Goal: Navigation & Orientation: Go to known website

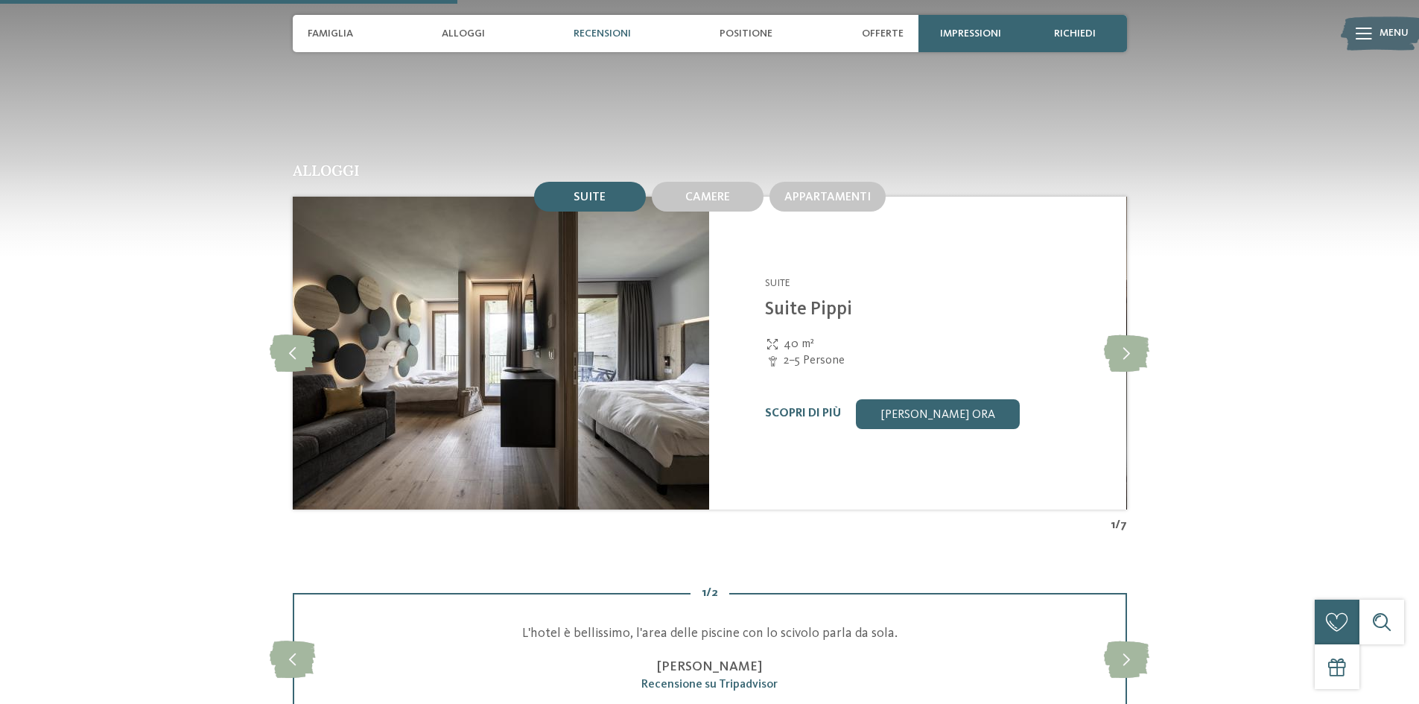
scroll to position [1639, 0]
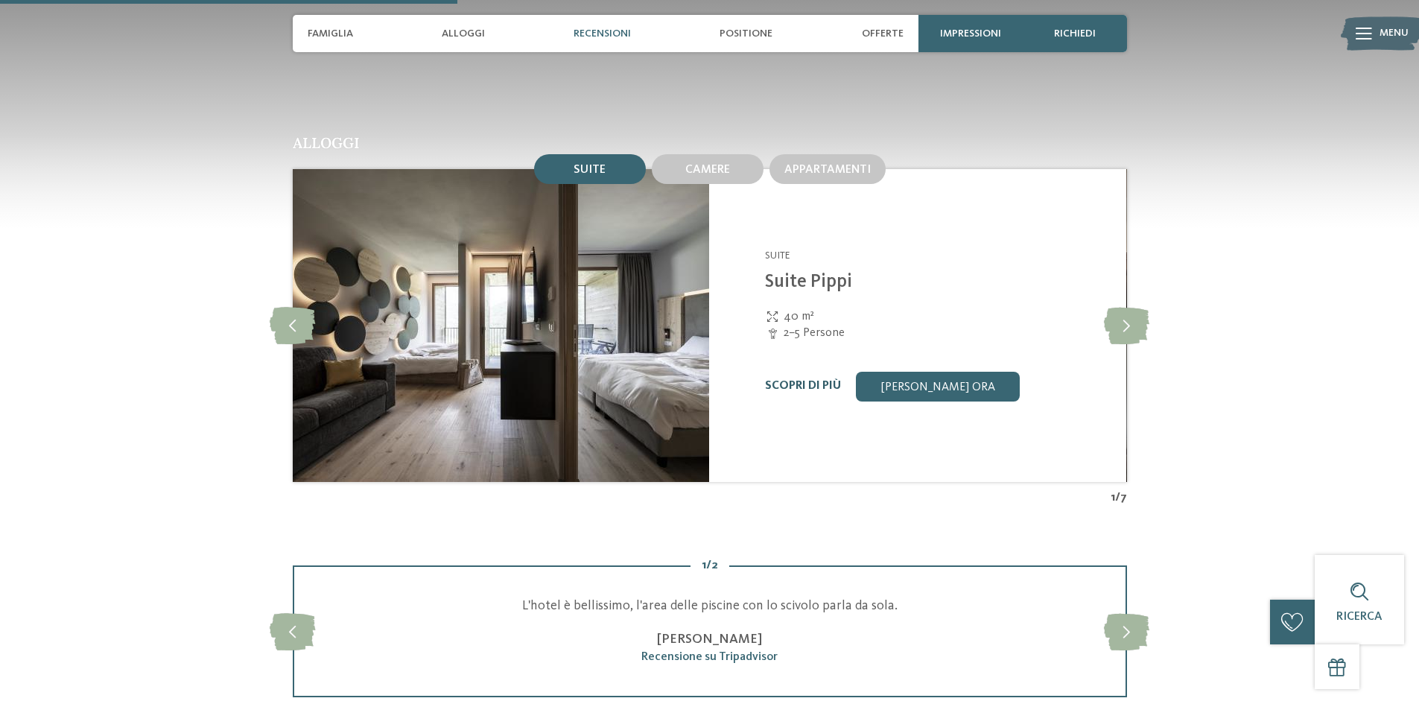
click at [806, 384] on link "Scopri di più" at bounding box center [803, 386] width 76 height 12
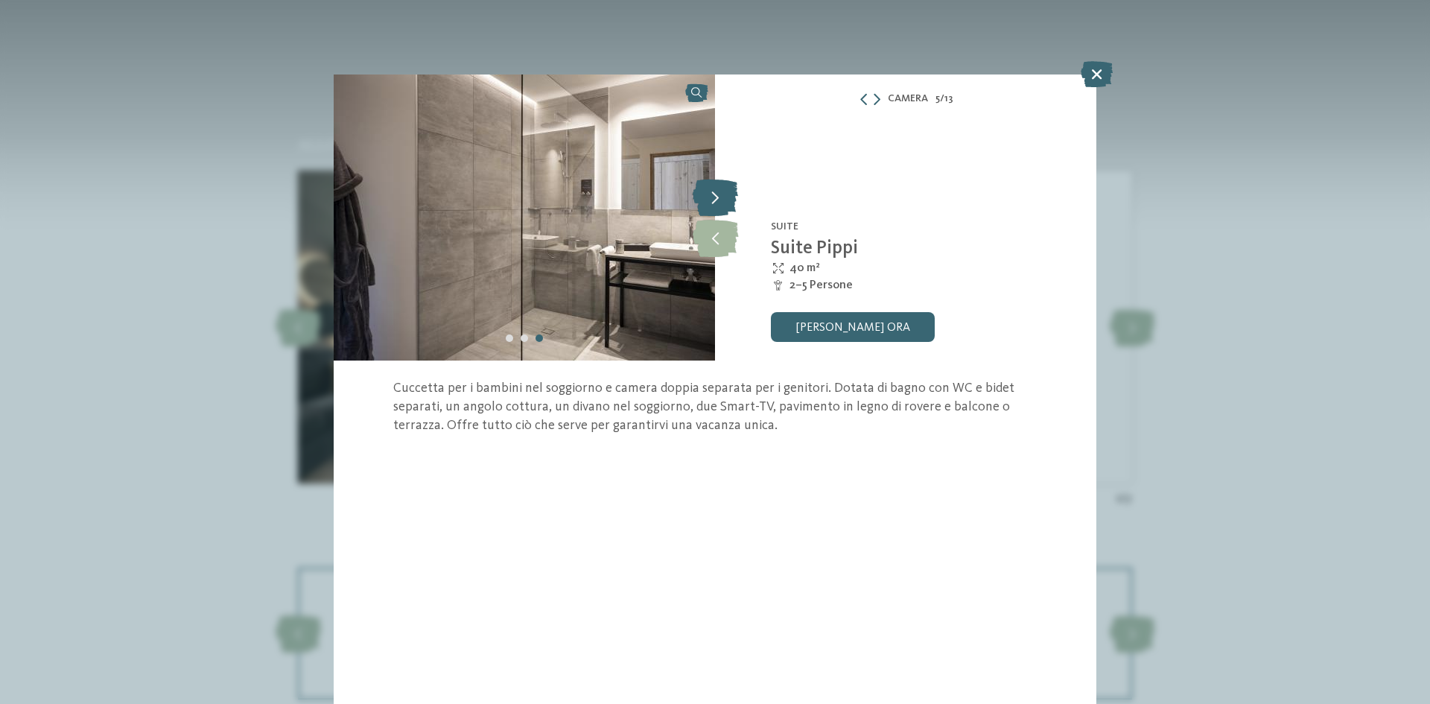
click at [708, 195] on icon at bounding box center [715, 197] width 45 height 37
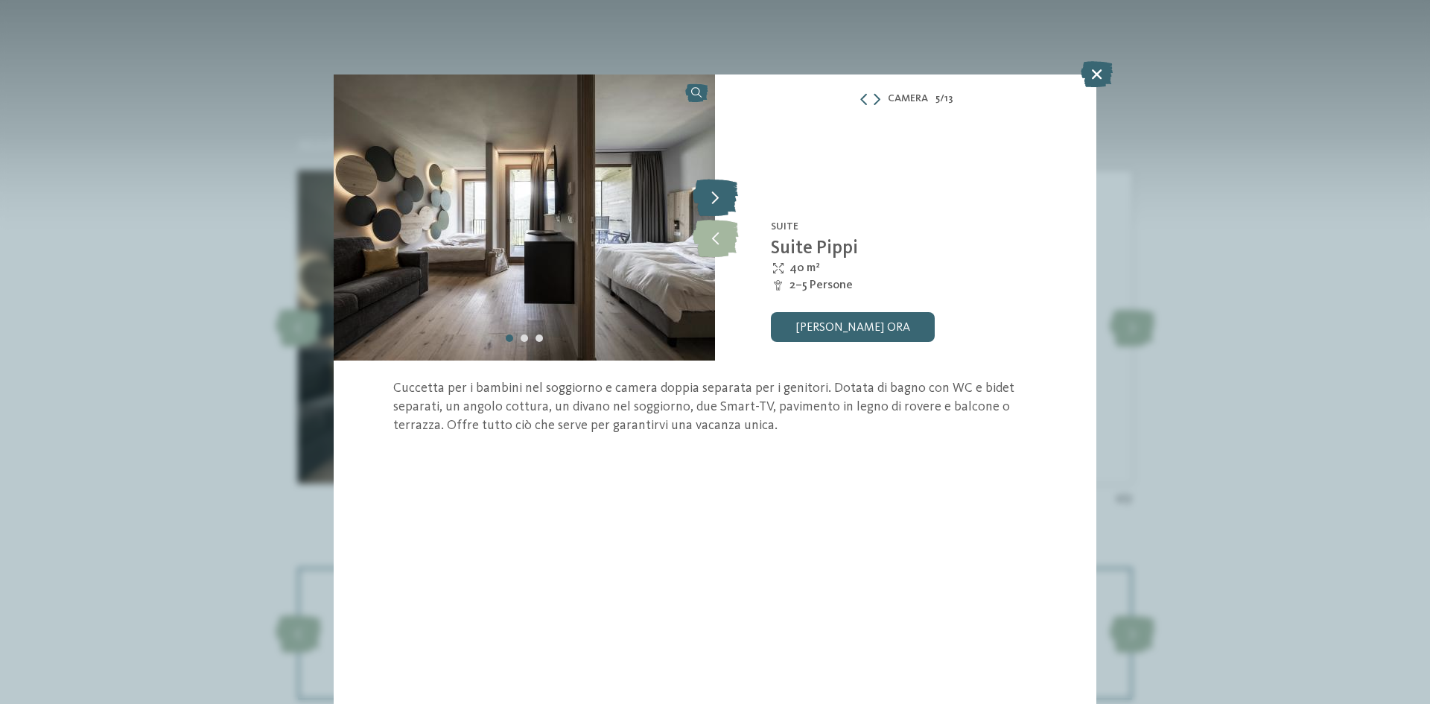
click at [710, 193] on icon at bounding box center [715, 197] width 45 height 37
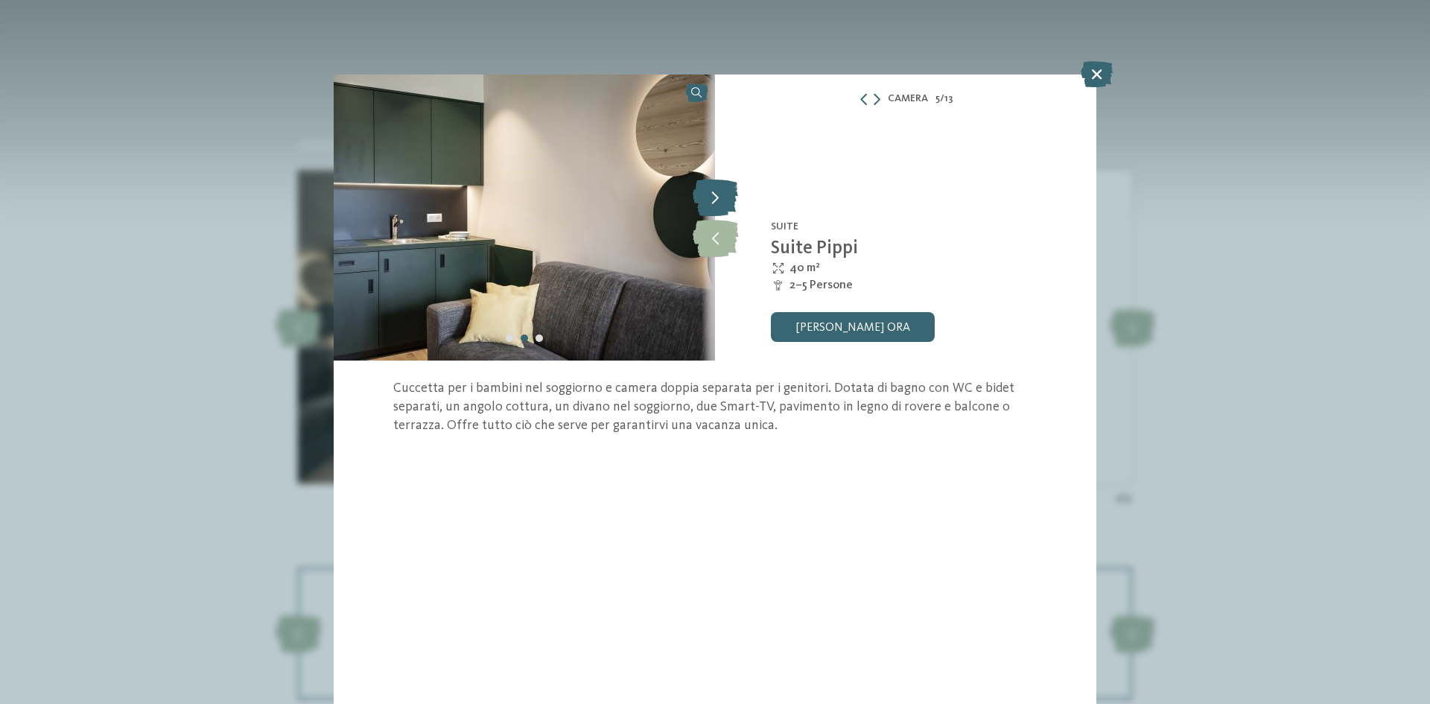
click at [710, 193] on icon at bounding box center [715, 197] width 45 height 37
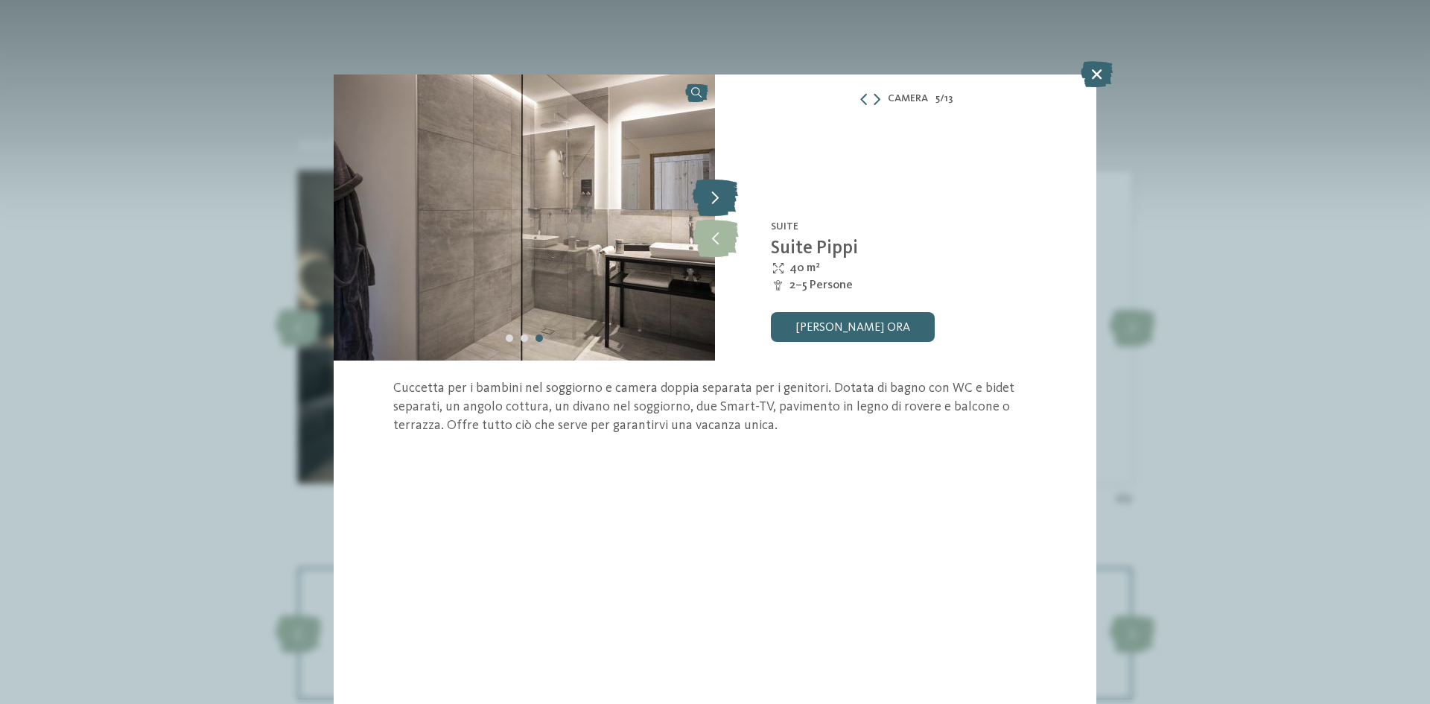
click at [710, 193] on icon at bounding box center [715, 197] width 45 height 37
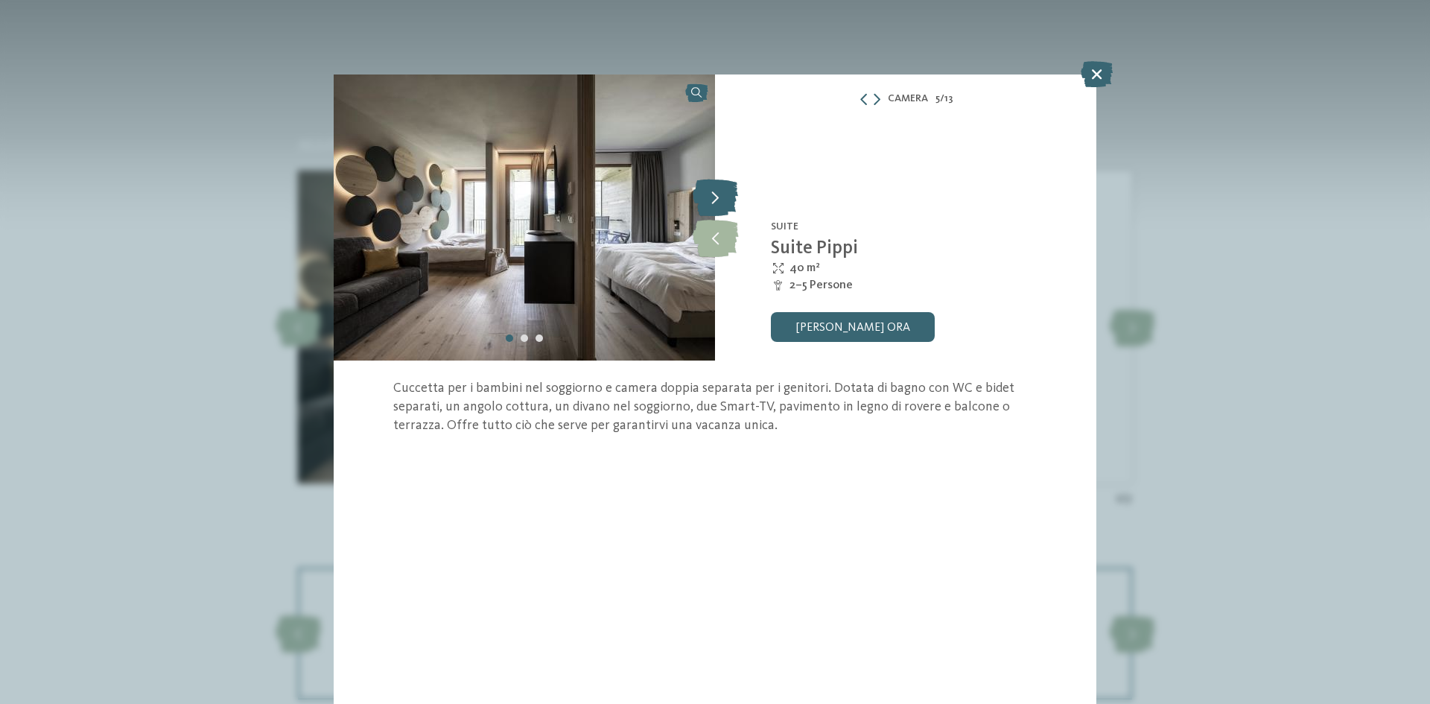
click at [711, 193] on icon at bounding box center [715, 197] width 45 height 37
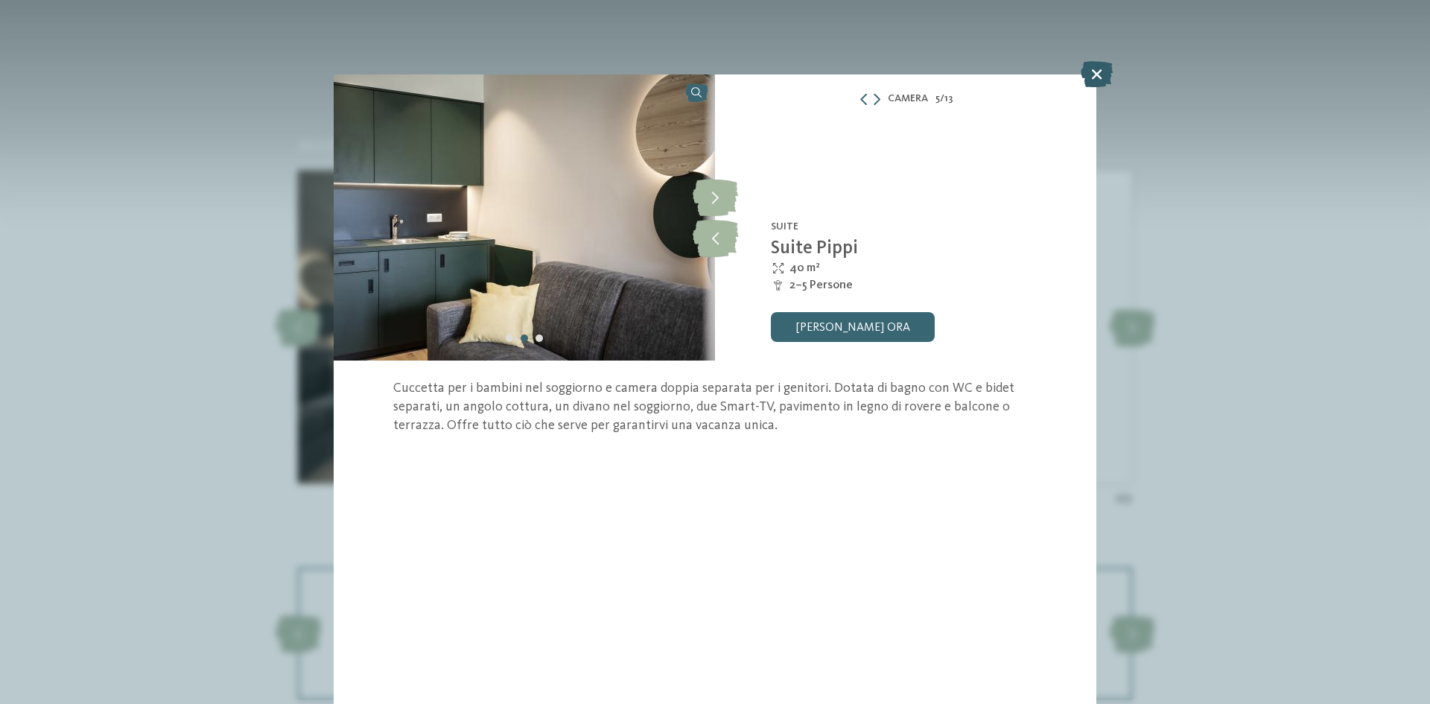
click at [1098, 75] on icon at bounding box center [1097, 74] width 32 height 26
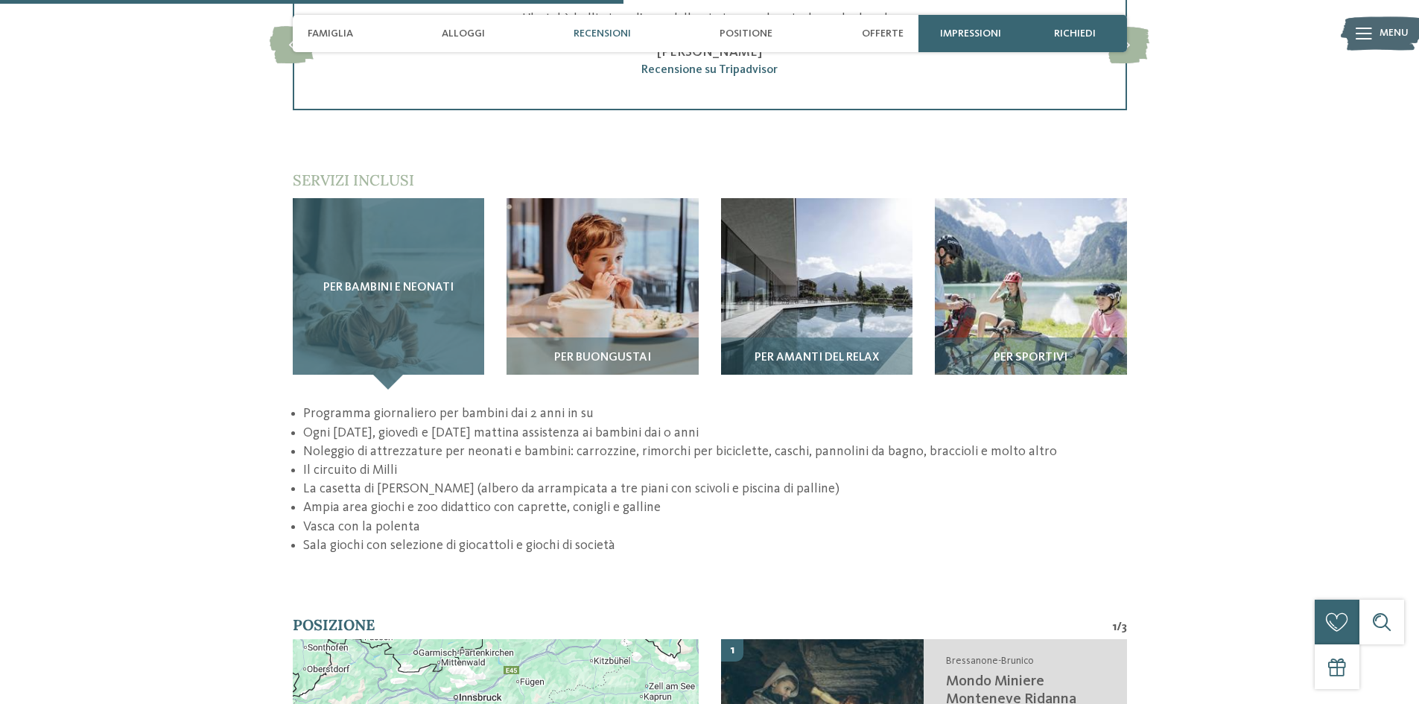
scroll to position [2235, 0]
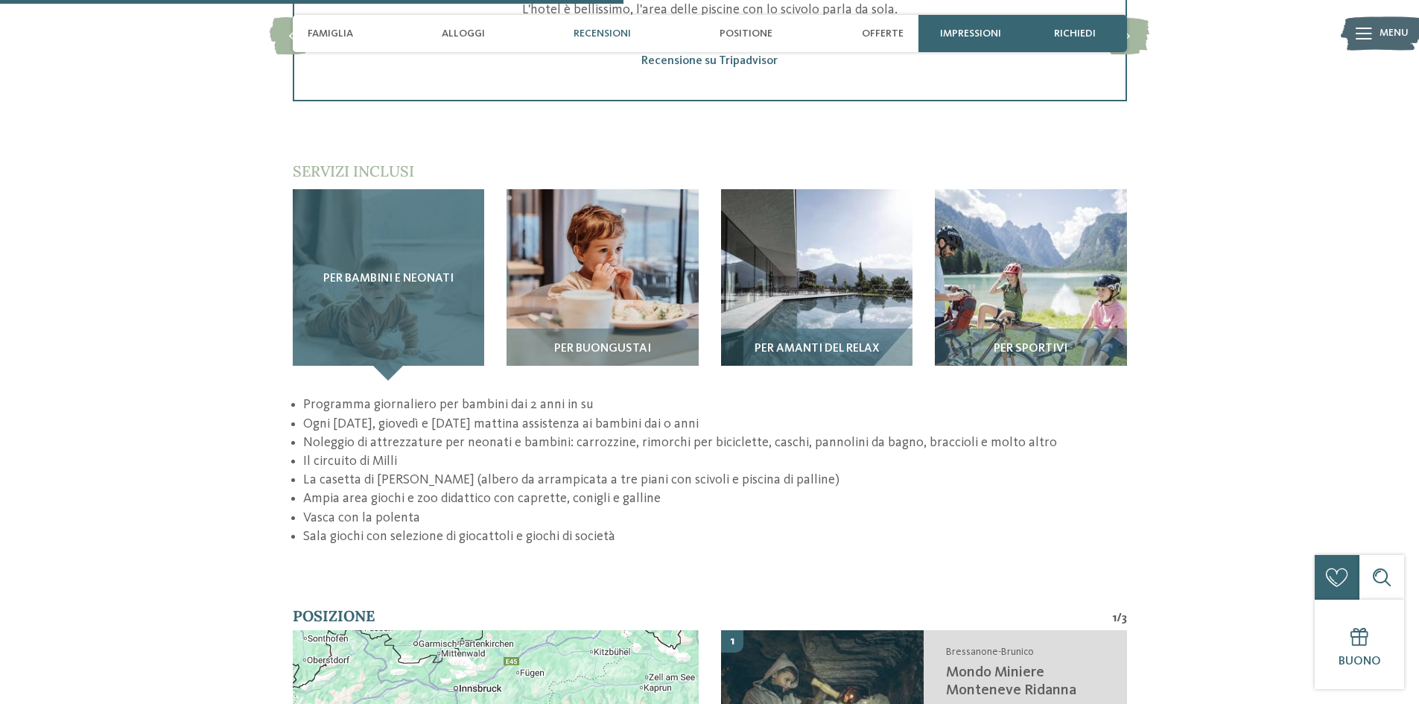
click at [414, 311] on div "Per bambini e neonati" at bounding box center [389, 285] width 192 height 192
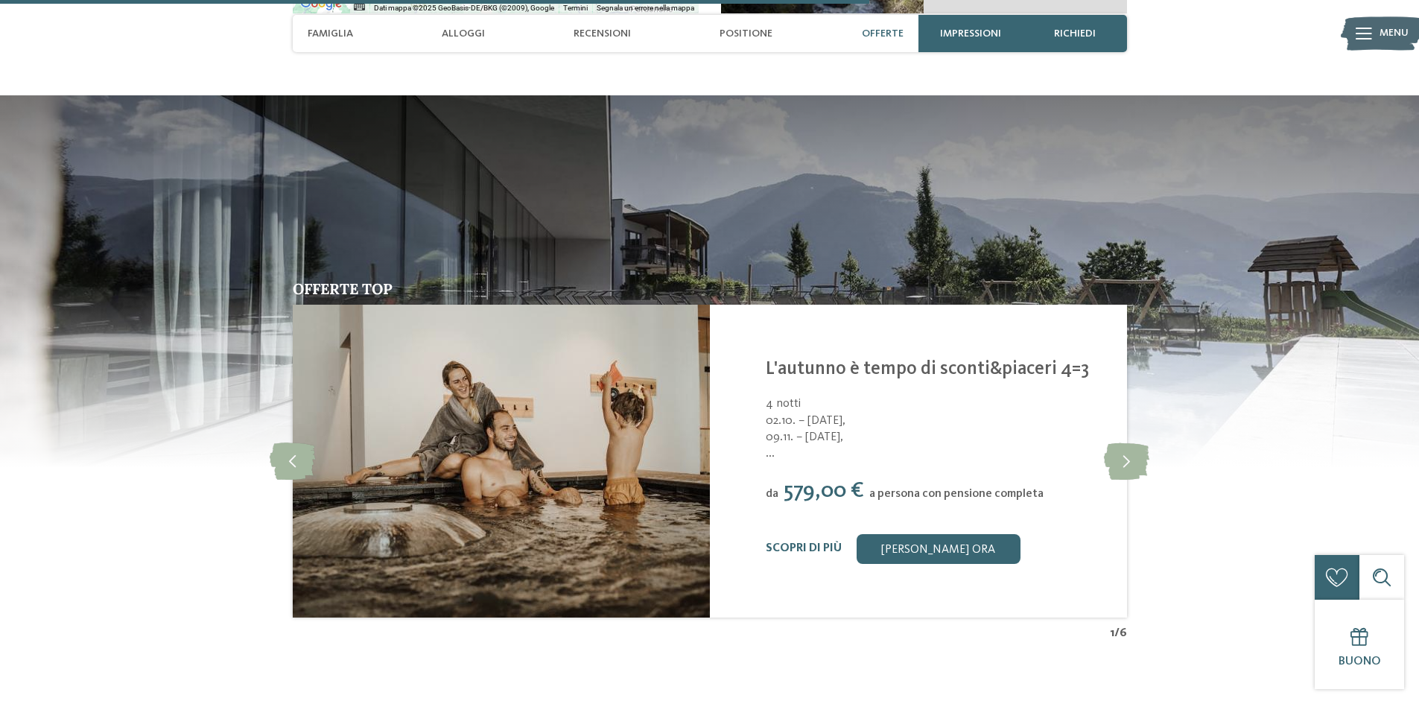
scroll to position [3203, 0]
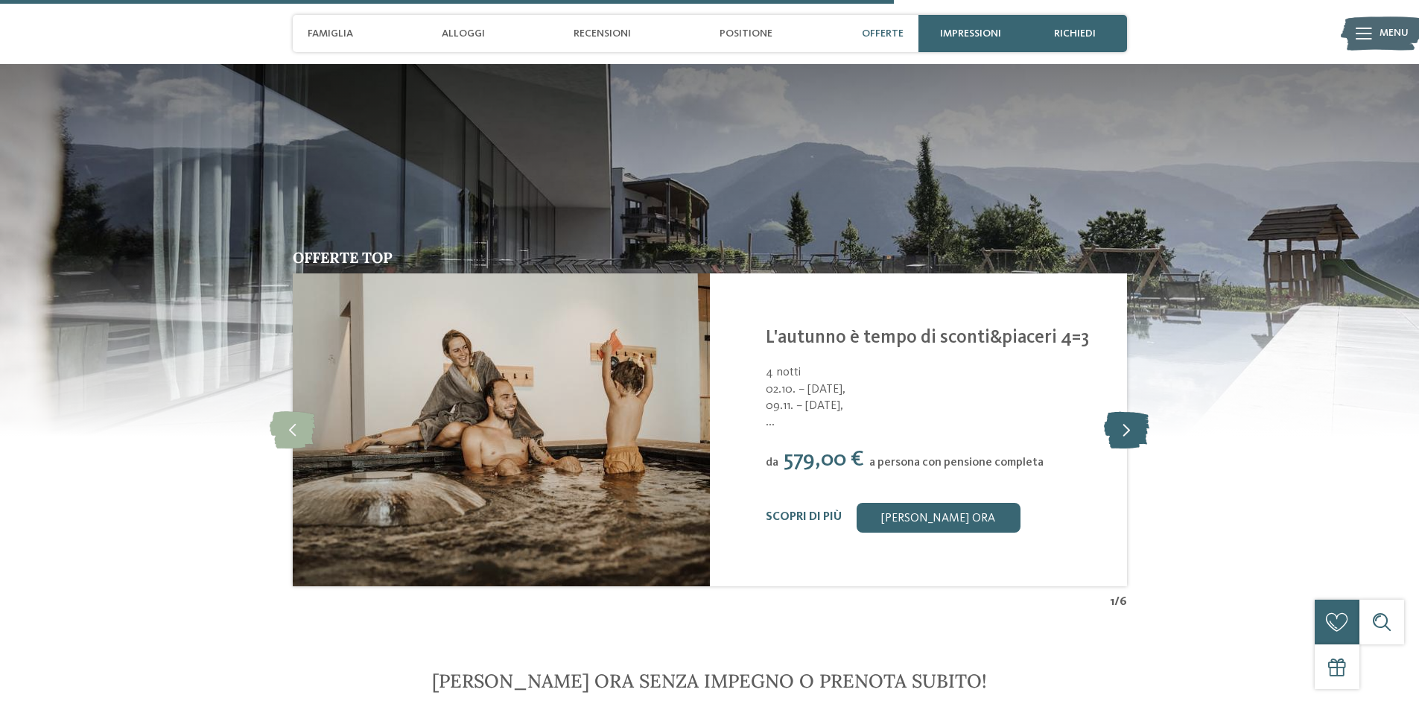
click at [1130, 425] on icon at bounding box center [1126, 429] width 45 height 37
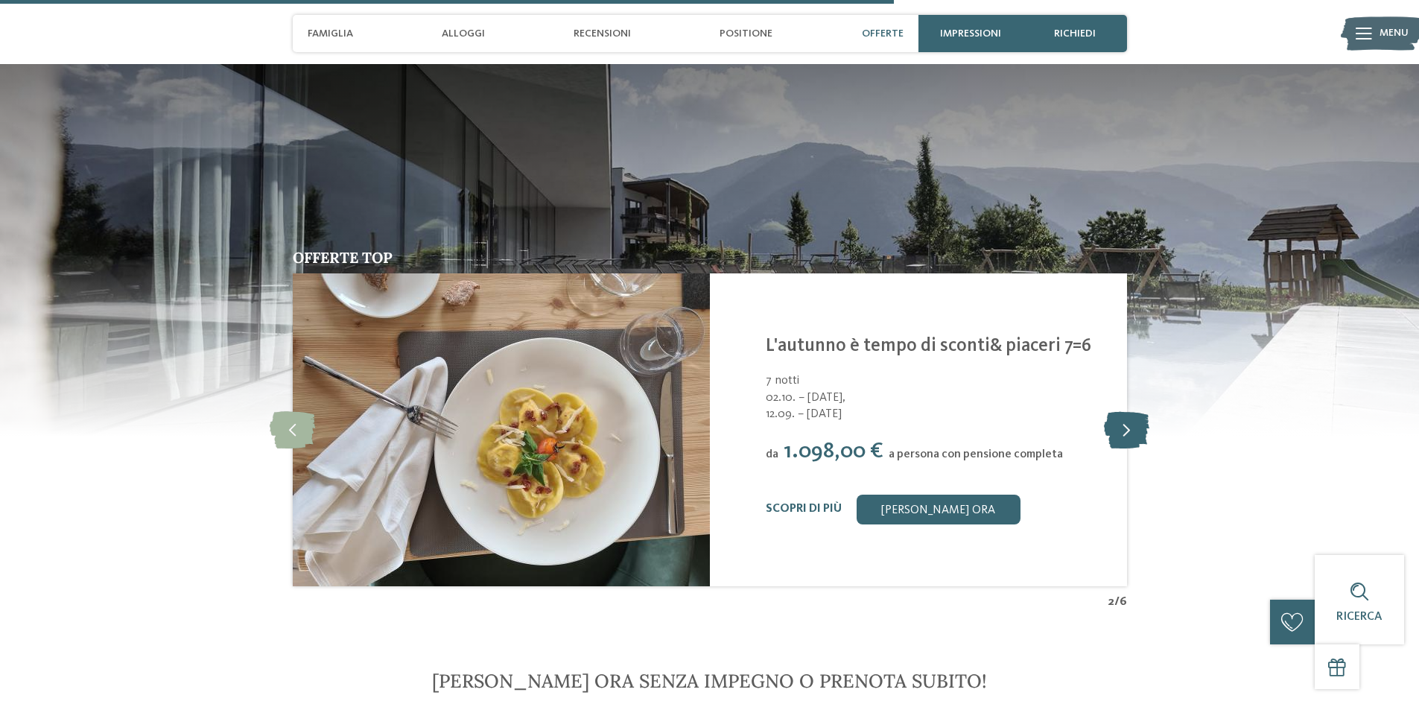
click at [1131, 425] on icon at bounding box center [1126, 429] width 45 height 37
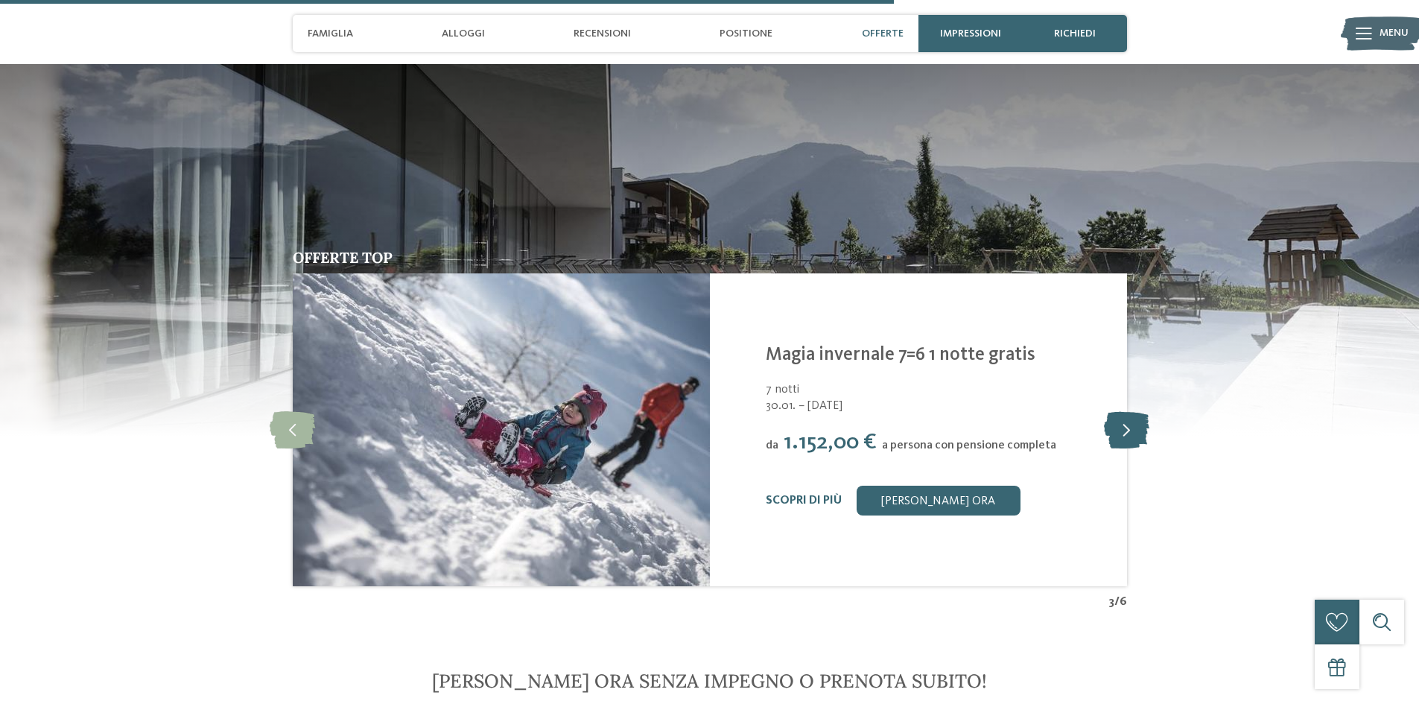
click at [1131, 425] on icon at bounding box center [1126, 429] width 45 height 37
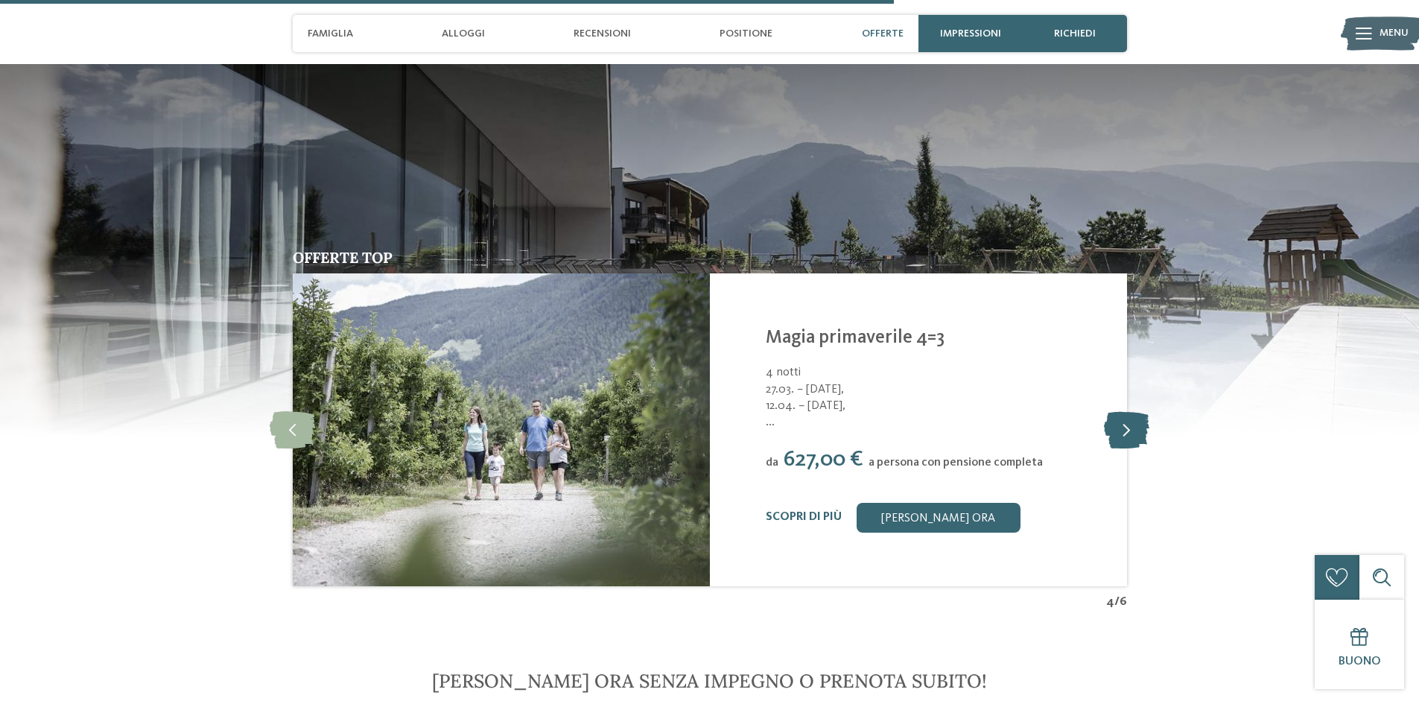
click at [1132, 425] on icon at bounding box center [1126, 429] width 45 height 37
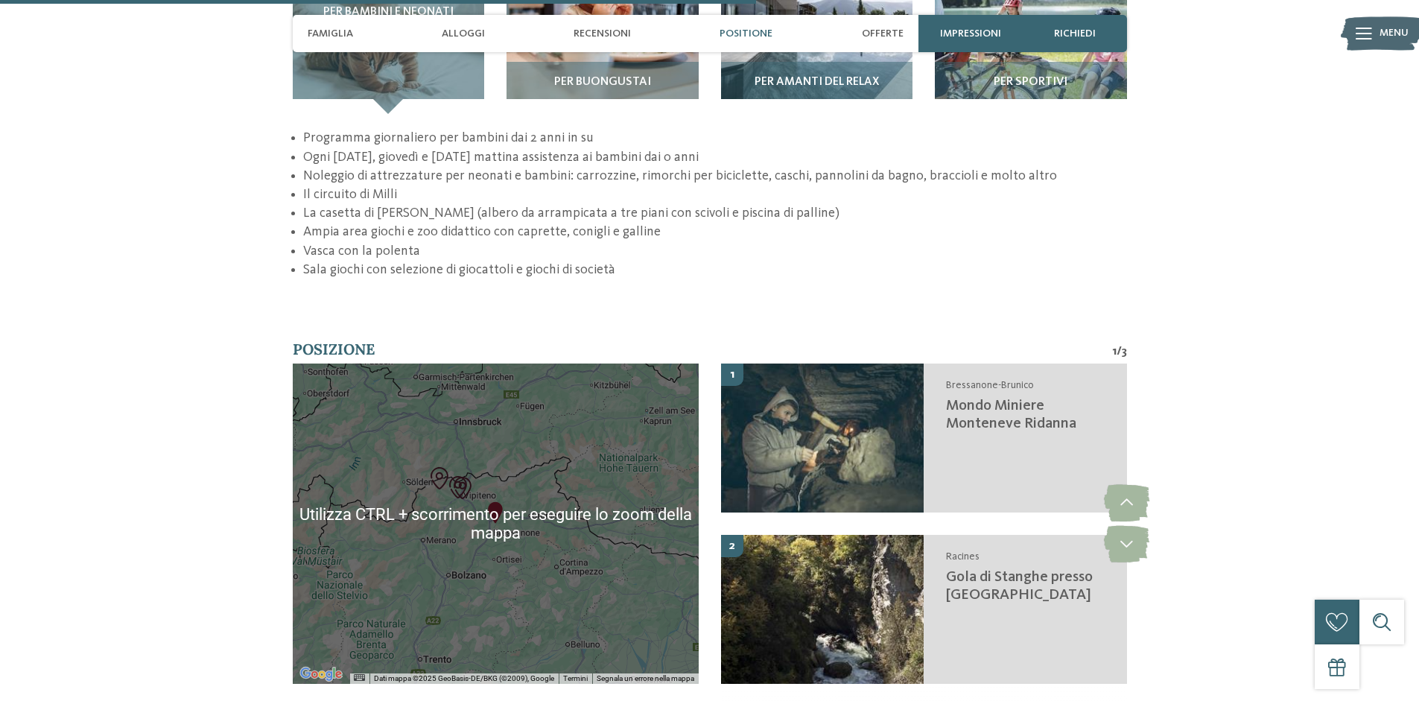
scroll to position [2458, 0]
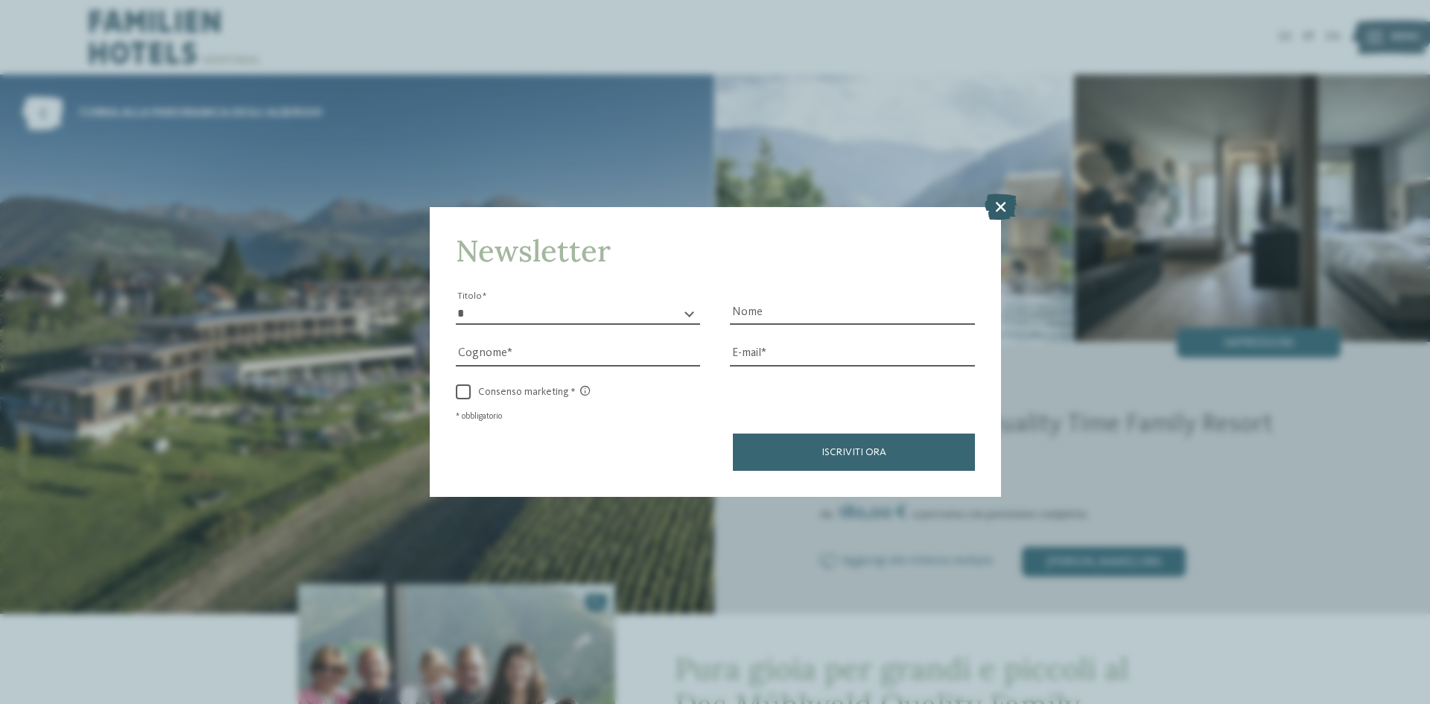
click at [994, 197] on icon at bounding box center [1001, 207] width 32 height 26
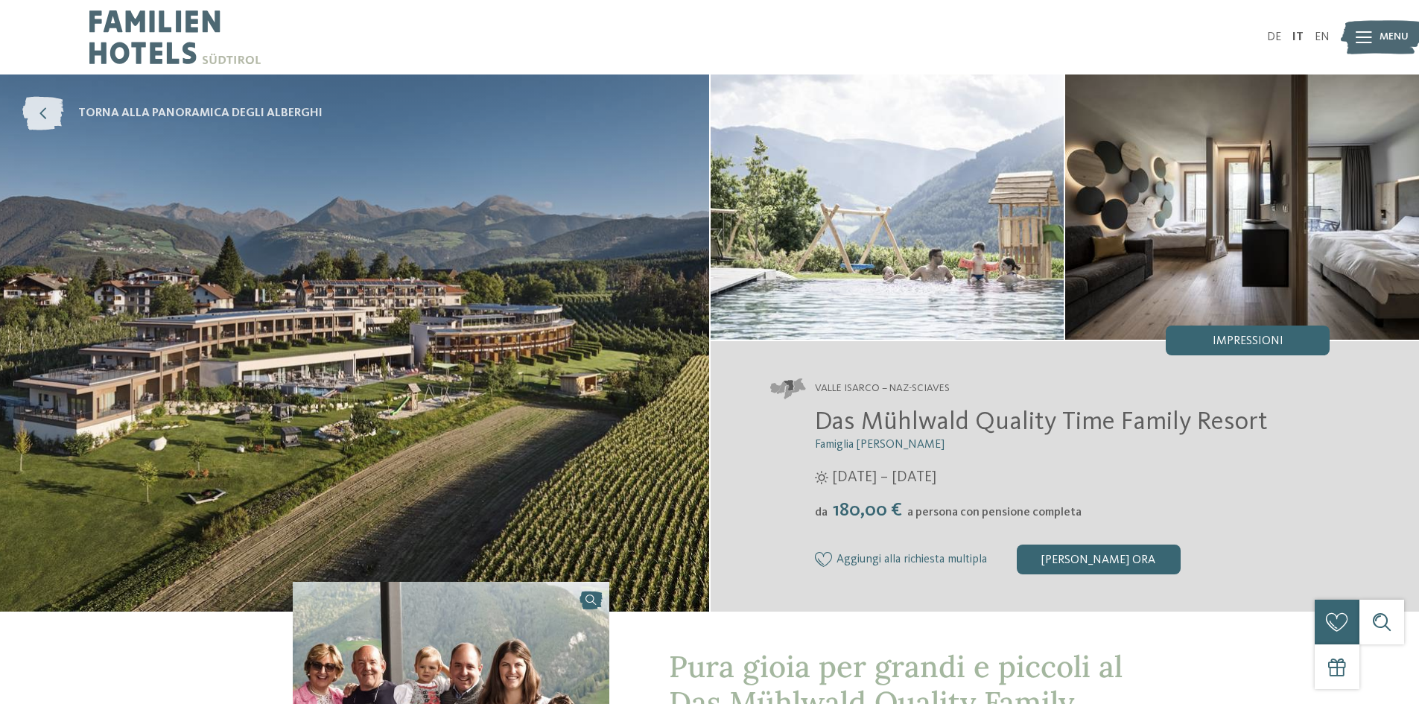
click at [44, 112] on icon at bounding box center [42, 114] width 41 height 34
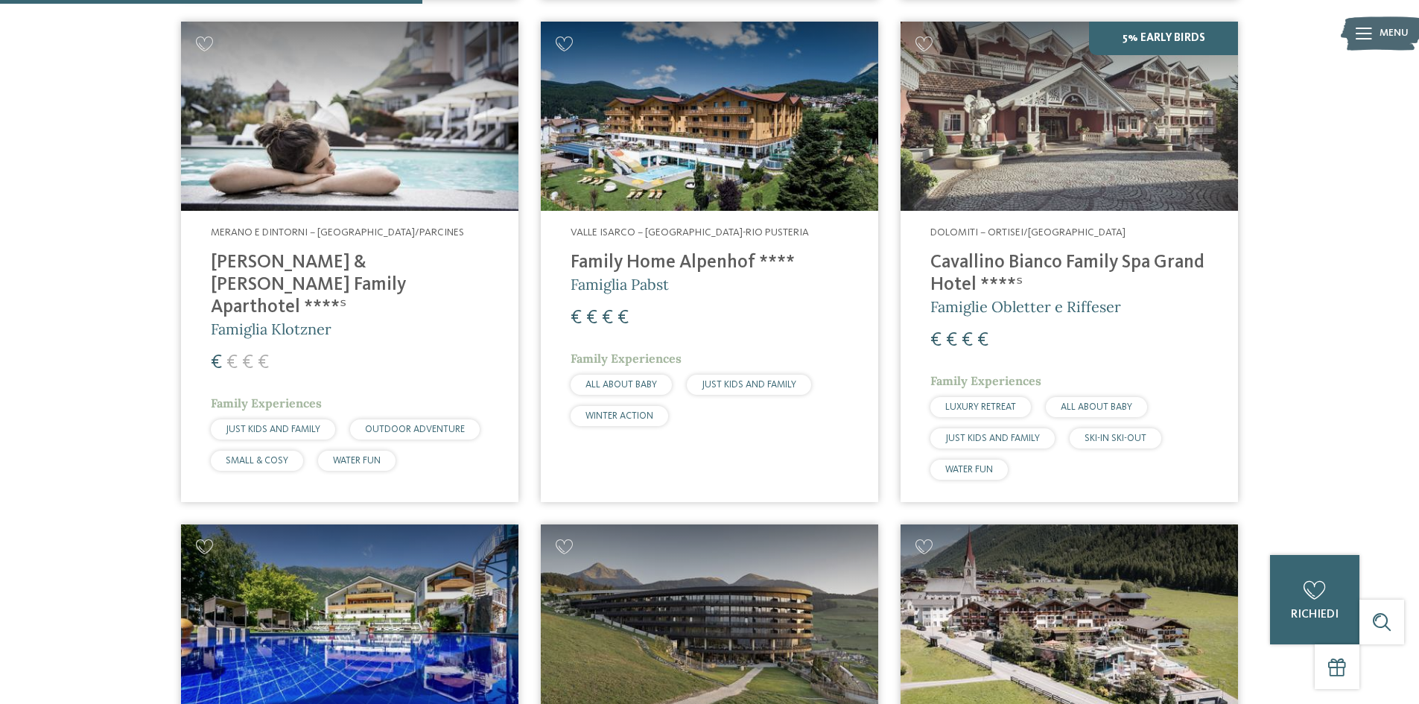
scroll to position [1639, 0]
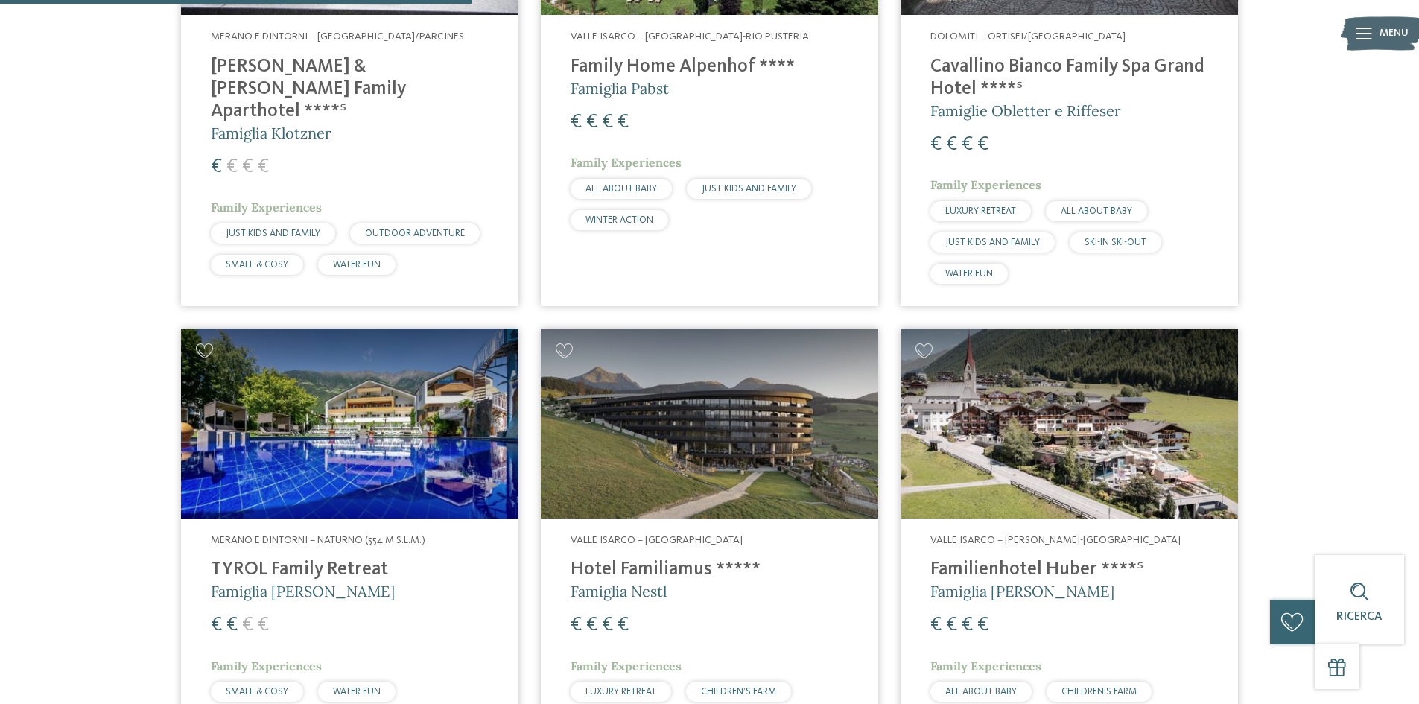
click at [681, 451] on img at bounding box center [709, 424] width 337 height 190
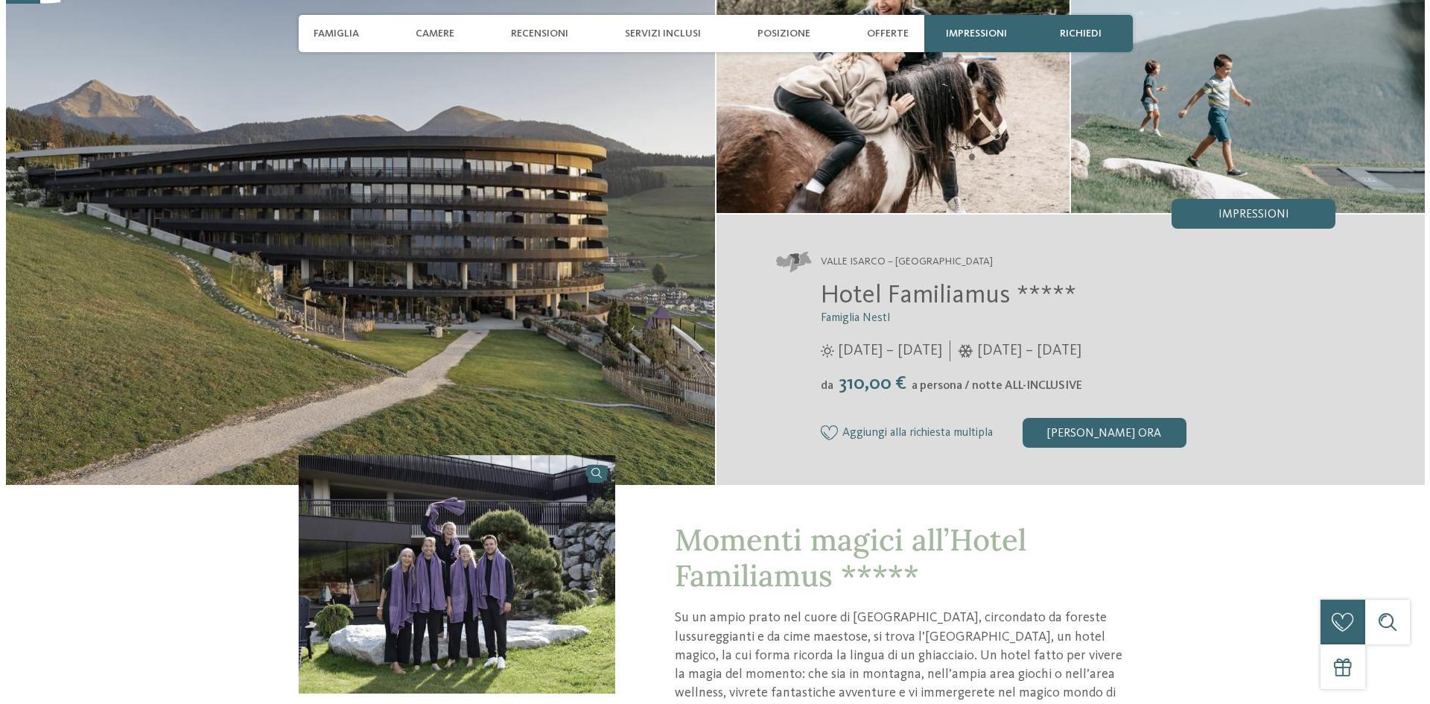
scroll to position [223, 0]
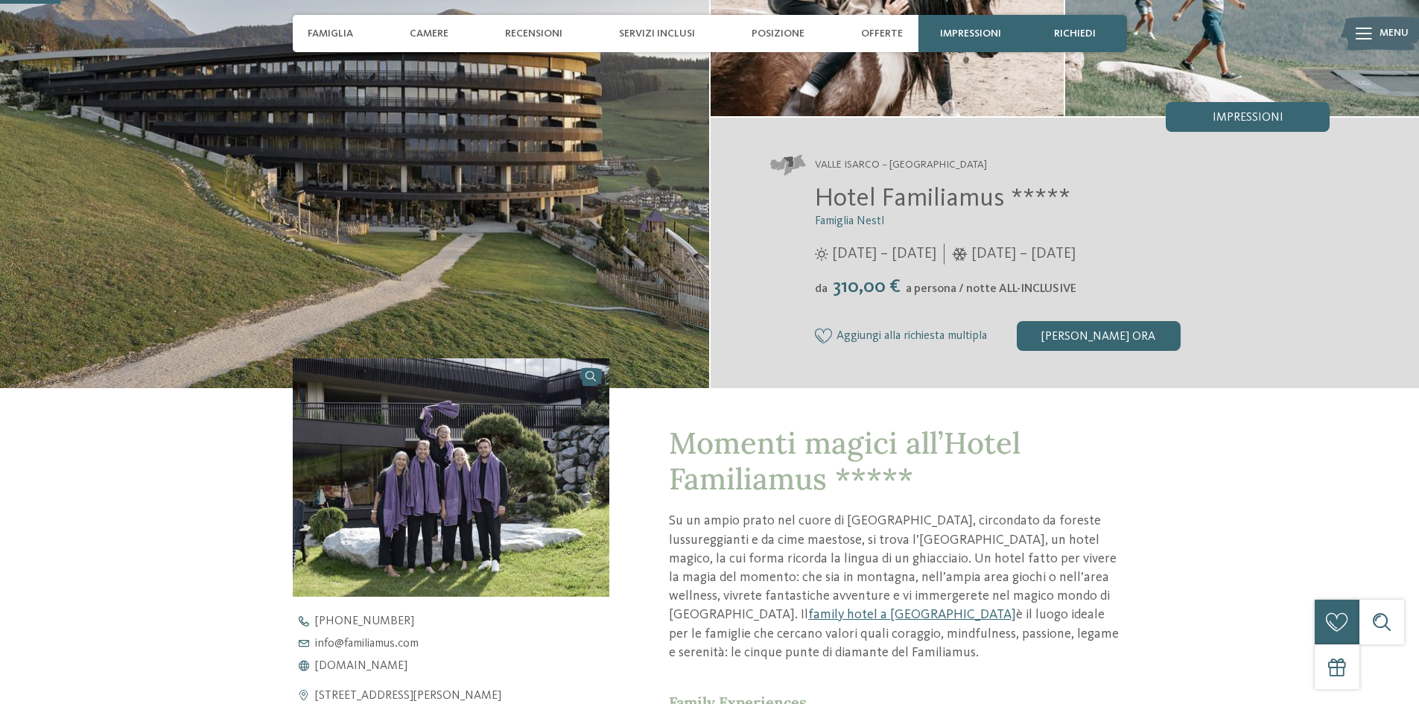
click at [1389, 39] on span "Menu" at bounding box center [1394, 33] width 29 height 15
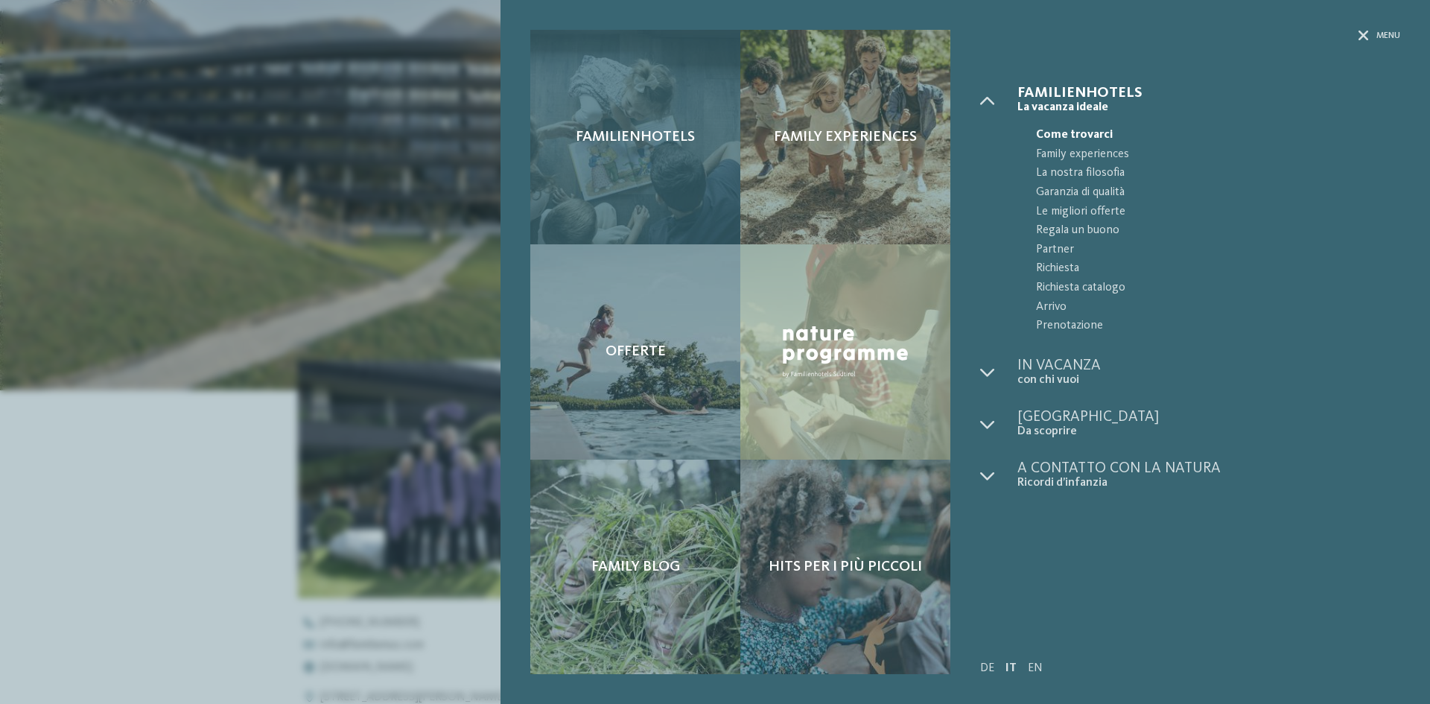
click at [662, 138] on span "Familienhotels" at bounding box center [635, 137] width 119 height 18
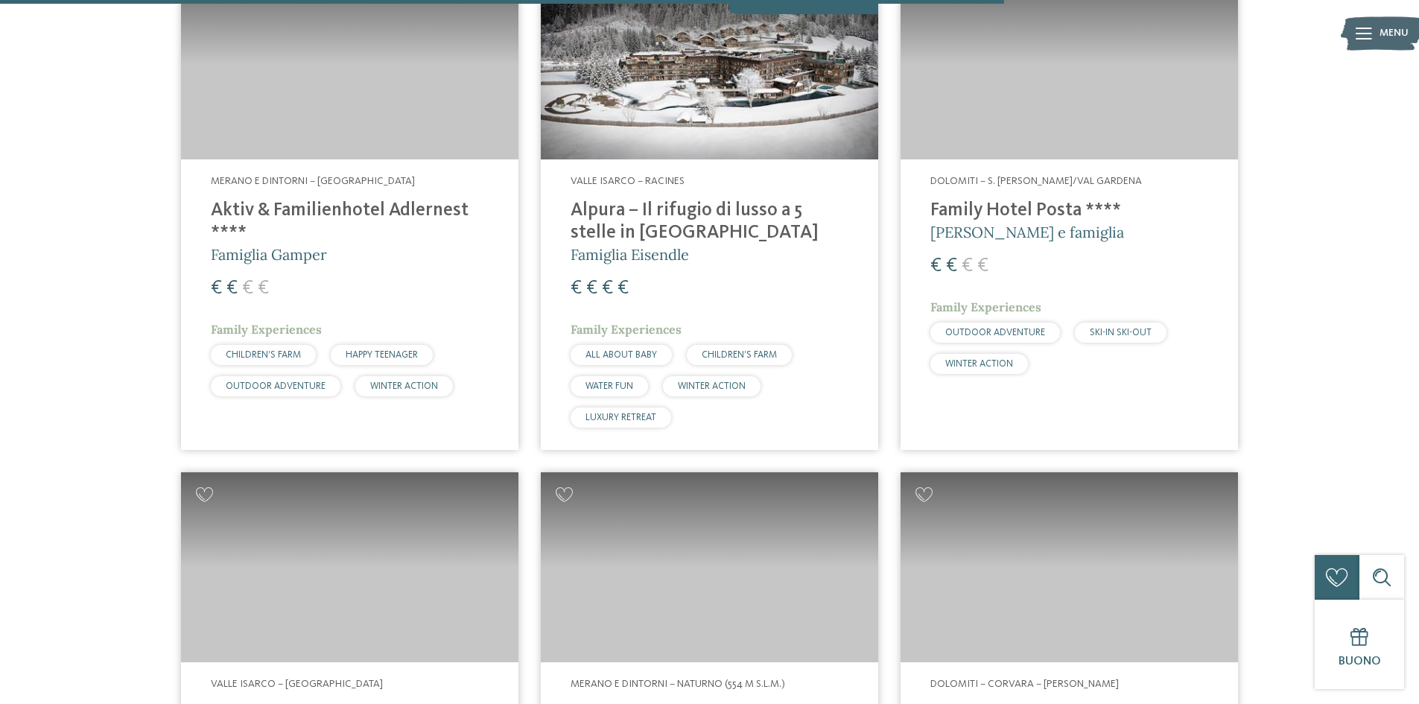
scroll to position [3576, 0]
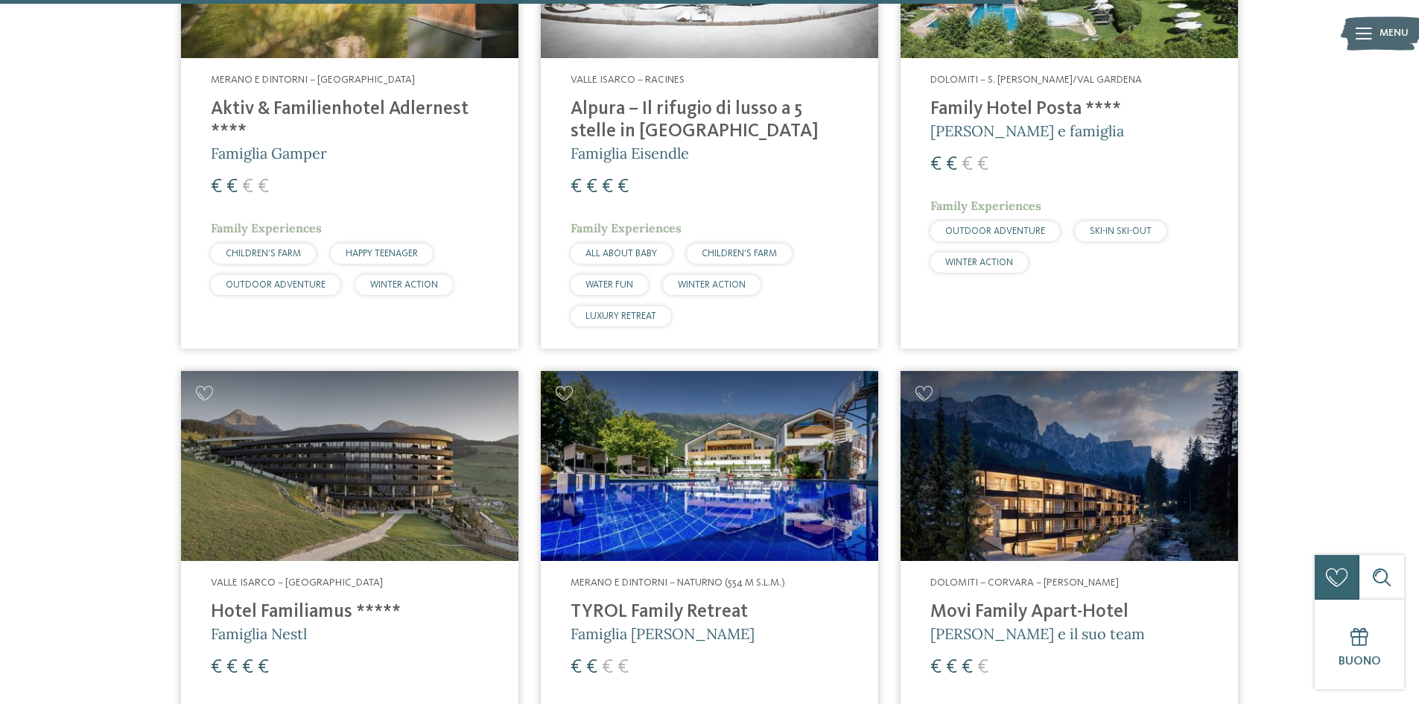
click at [351, 561] on div "Valle Isarco – Maranza Hotel Familiamus ***** Famiglia Nestl € € € € Family Exp…" at bounding box center [349, 695] width 337 height 268
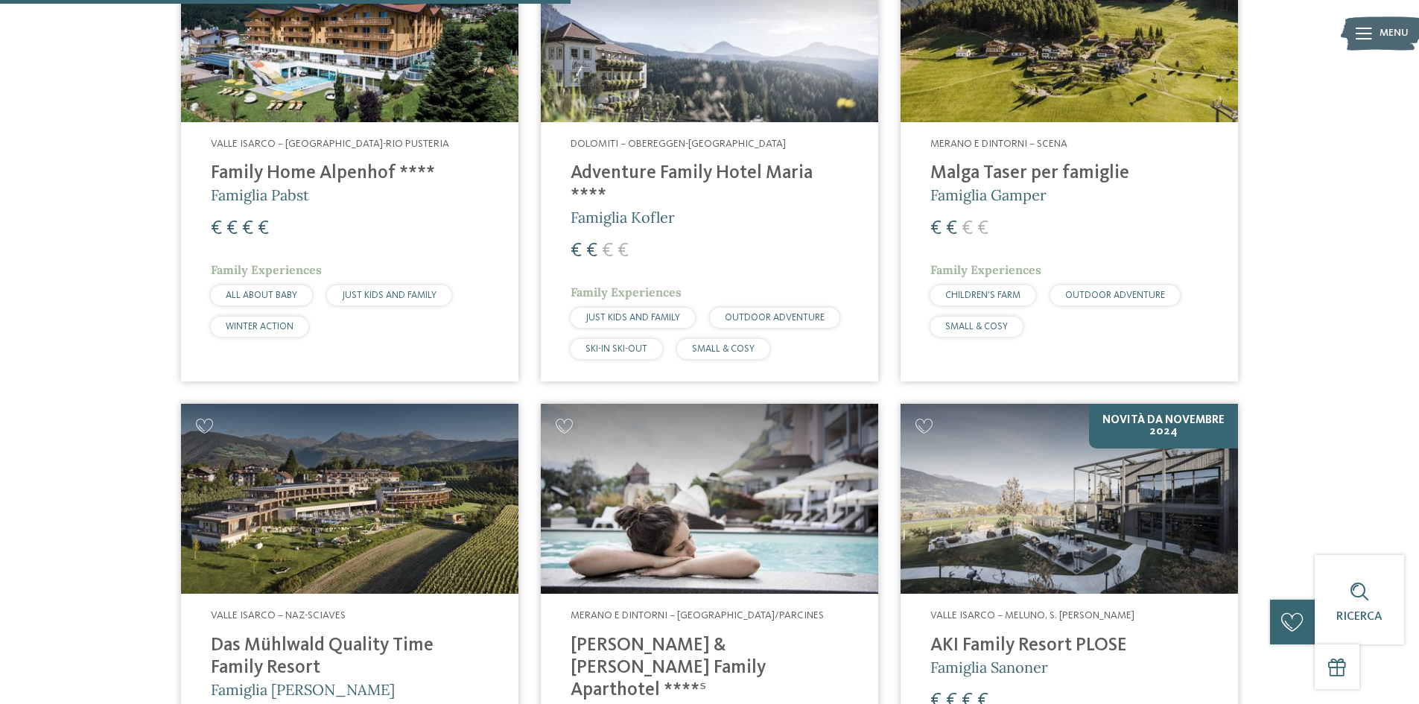
scroll to position [2011, 0]
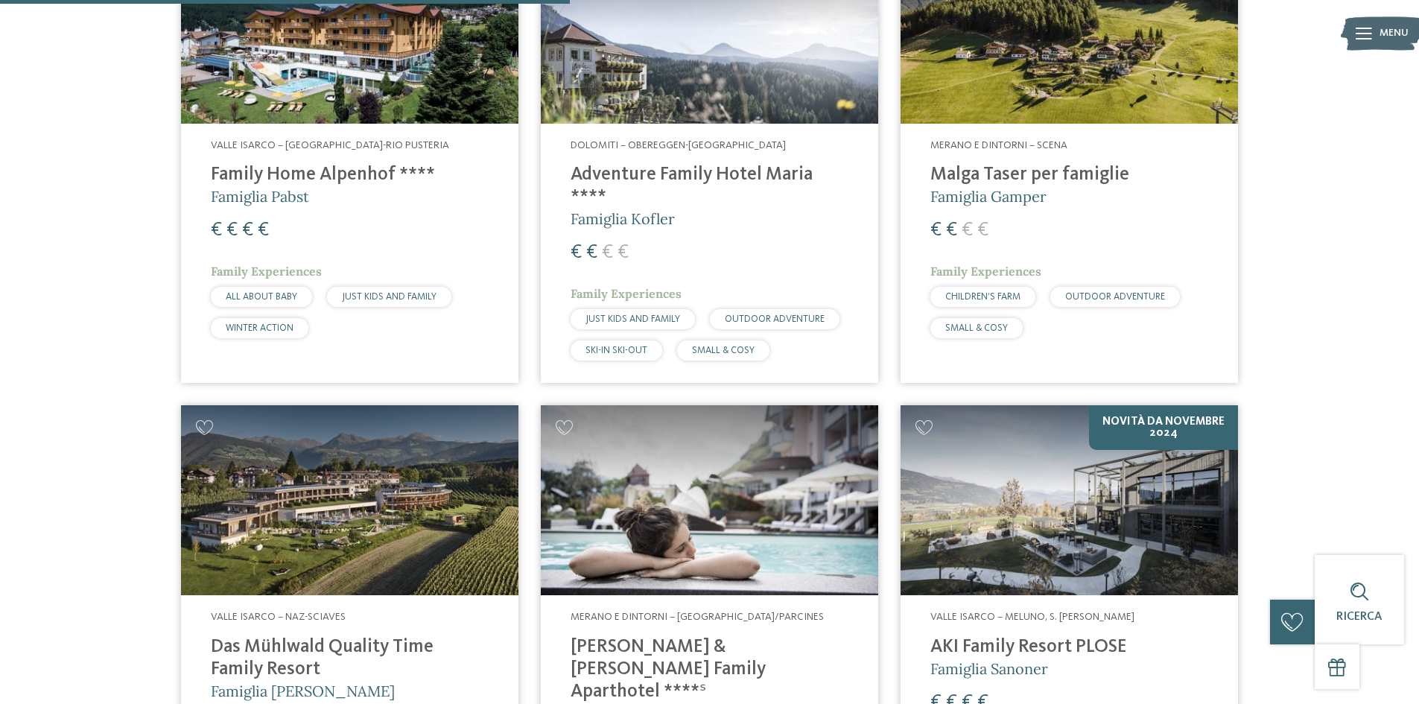
click at [343, 636] on h4 "Das Mühlwald Quality Time Family Resort" at bounding box center [350, 658] width 278 height 45
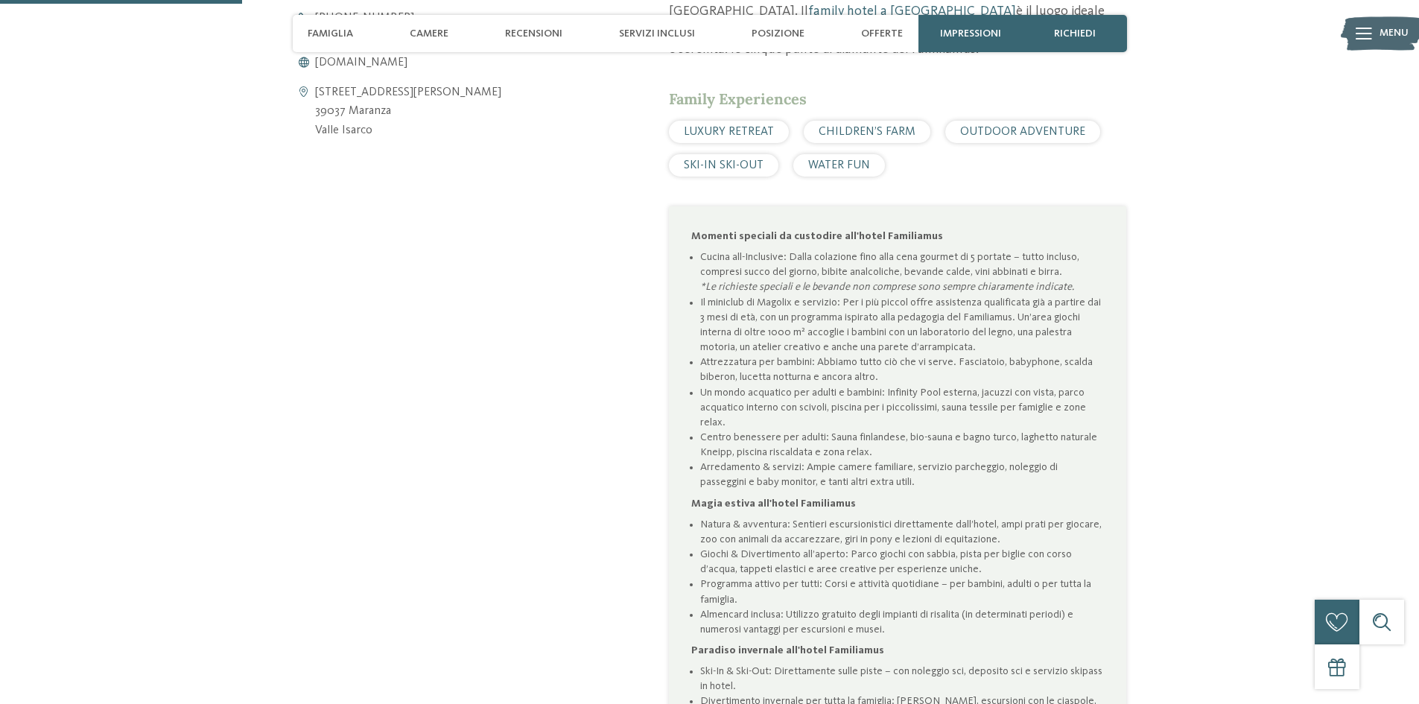
scroll to position [596, 0]
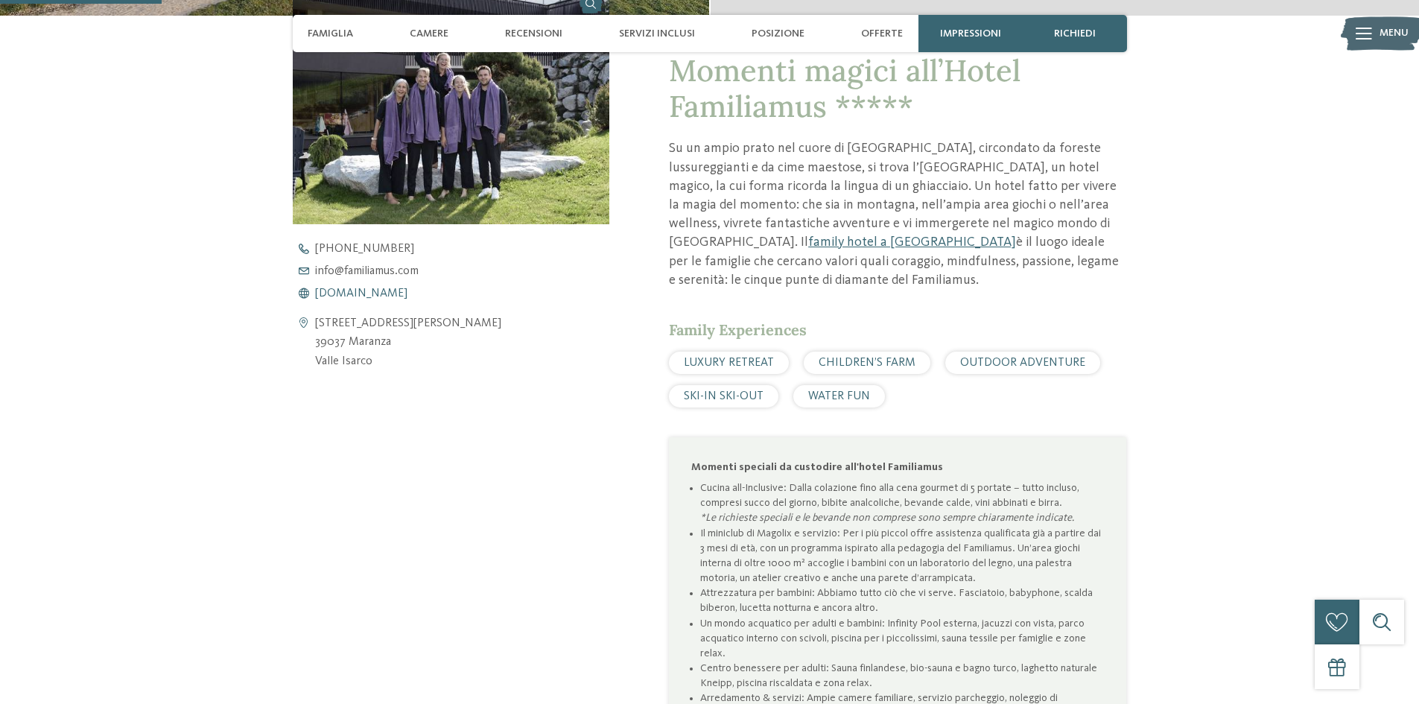
click at [346, 290] on span "[DOMAIN_NAME]" at bounding box center [361, 294] width 92 height 12
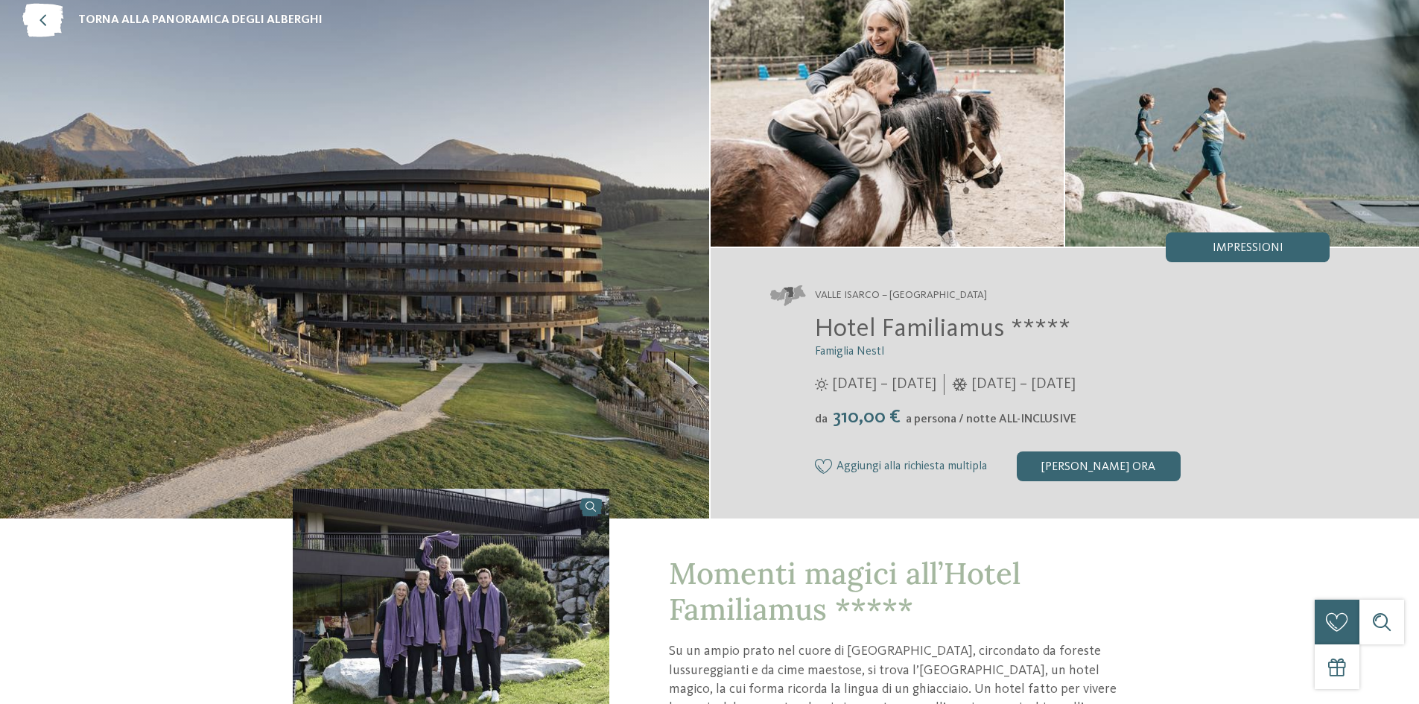
scroll to position [0, 0]
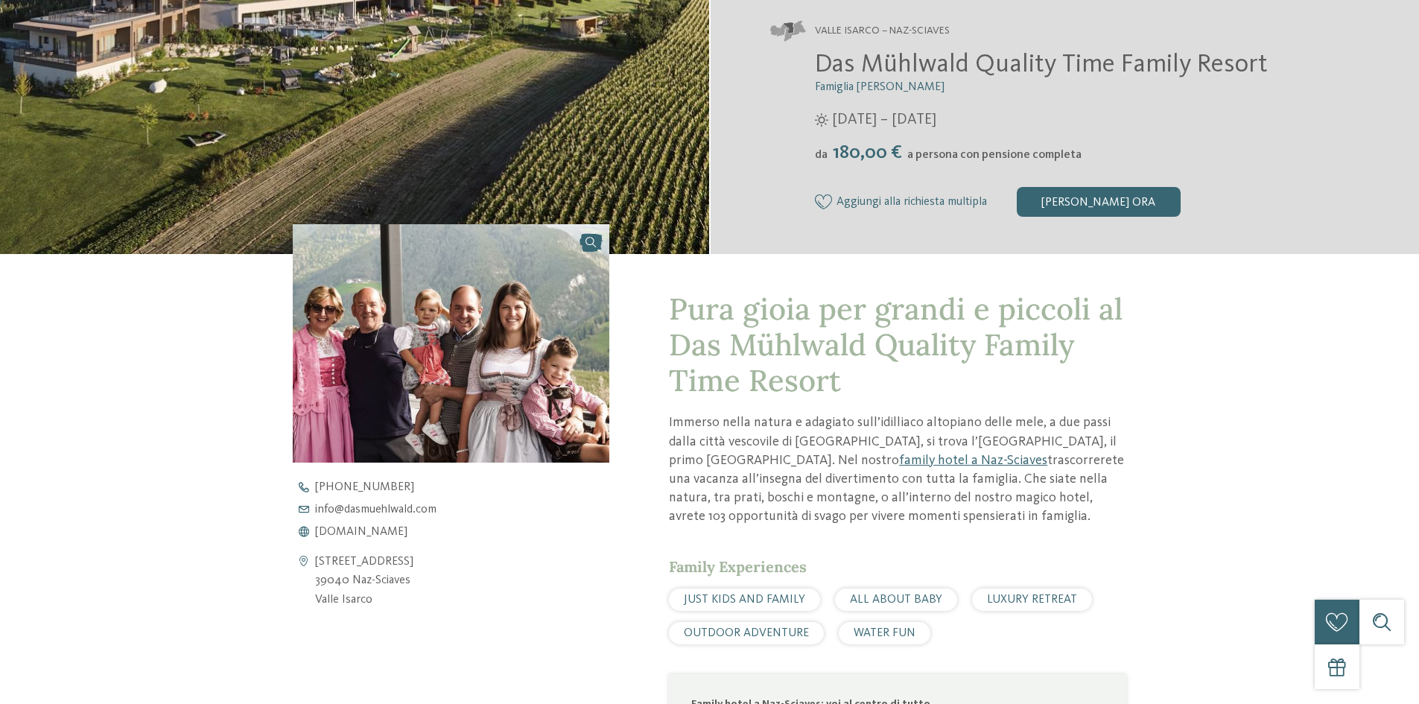
scroll to position [372, 0]
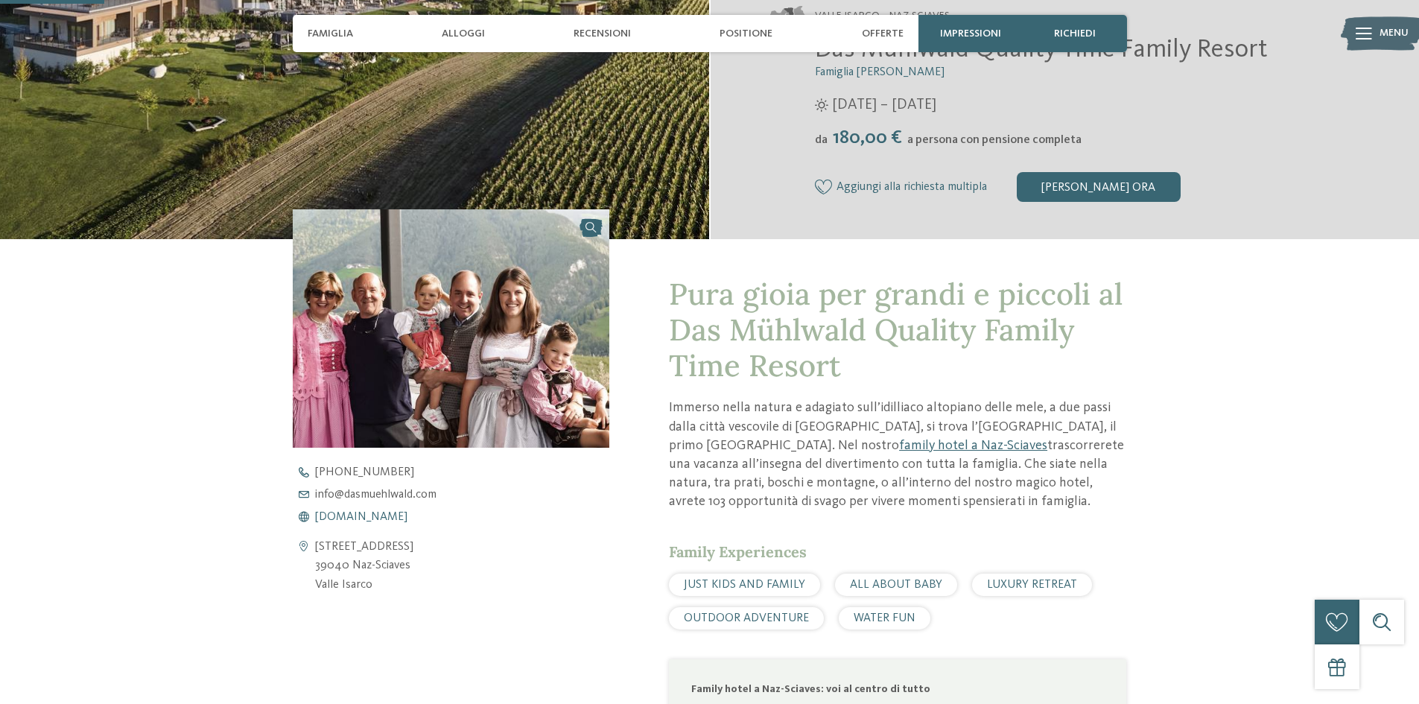
click at [366, 518] on span "[DOMAIN_NAME]" at bounding box center [361, 517] width 92 height 12
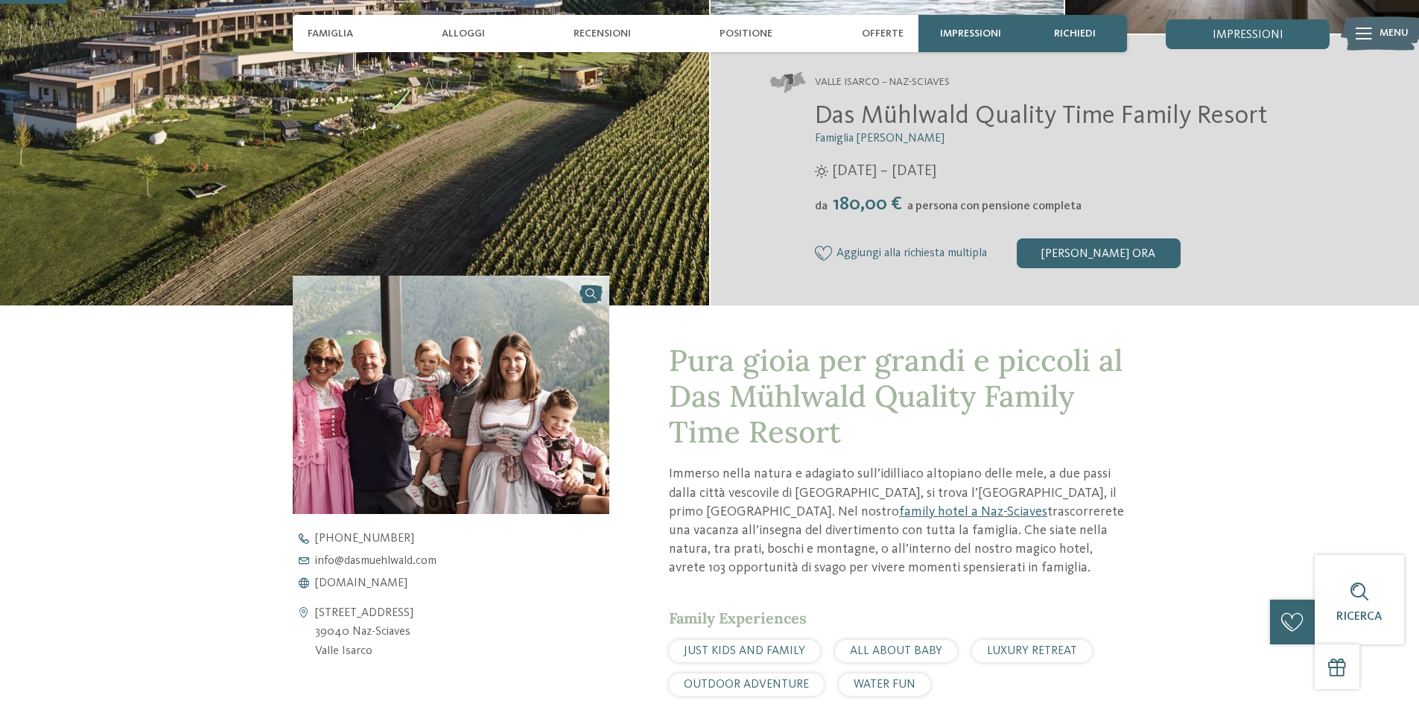
scroll to position [223, 0]
